Goal: Complete application form: Complete application form

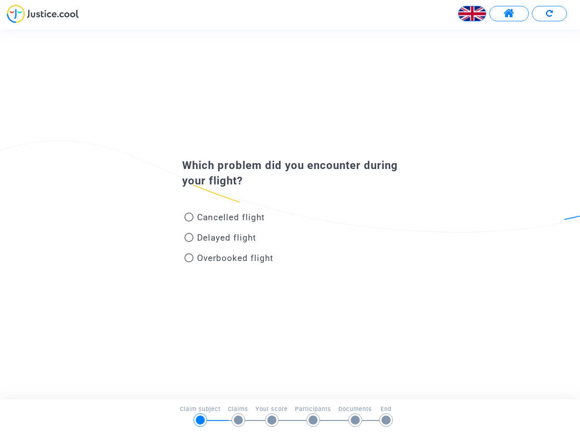
click at [472, 14] on img at bounding box center [471, 13] width 27 height 27
click at [509, 14] on span at bounding box center [508, 14] width 11 height 12
click at [549, 14] on div at bounding box center [290, 17] width 580 height 25
click at [290, 214] on div "Cancelled flight" at bounding box center [275, 219] width 200 height 20
click at [224, 219] on span "Cancelled flight" at bounding box center [230, 217] width 67 height 10
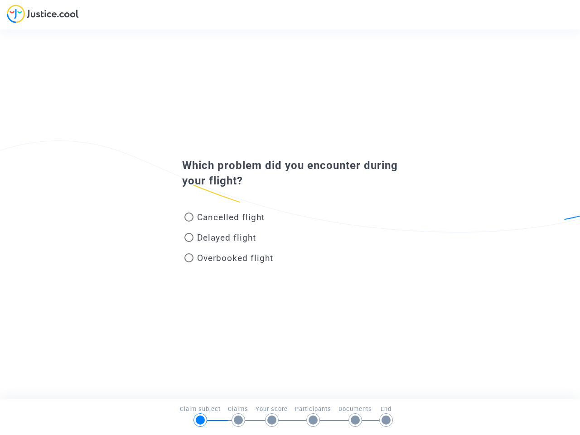
click at [189, 221] on input "Cancelled flight" at bounding box center [188, 221] width 0 height 0
radio input "true"
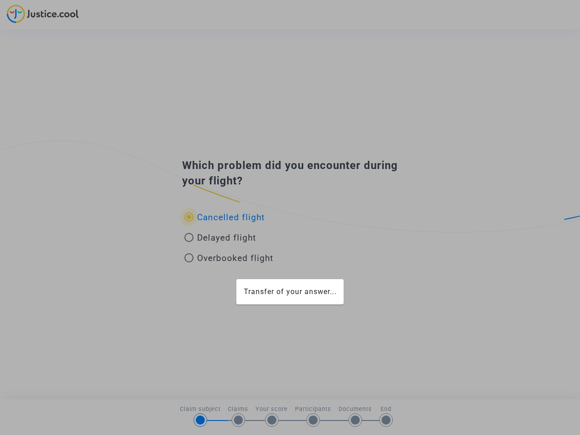
click at [224, 217] on div "Transfer of your answer..." at bounding box center [290, 217] width 580 height 435
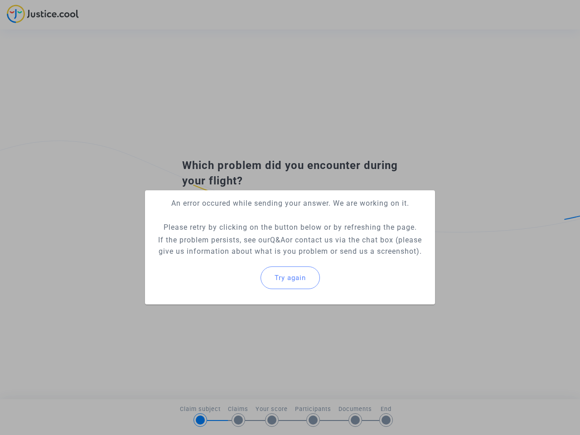
click at [220, 239] on p "If the problem persists, see our Q&A or contact us via the chat box (please giv…" at bounding box center [289, 245] width 275 height 23
click at [220, 237] on p "If the problem persists, see our Q&A or contact us via the chat box (please giv…" at bounding box center [289, 245] width 275 height 23
click at [229, 259] on div "Try again" at bounding box center [289, 277] width 275 height 39
click at [229, 258] on mat-card "An error occured while sending your answer. We are working on it. Please retry …" at bounding box center [290, 247] width 290 height 114
